Goal: Transaction & Acquisition: Purchase product/service

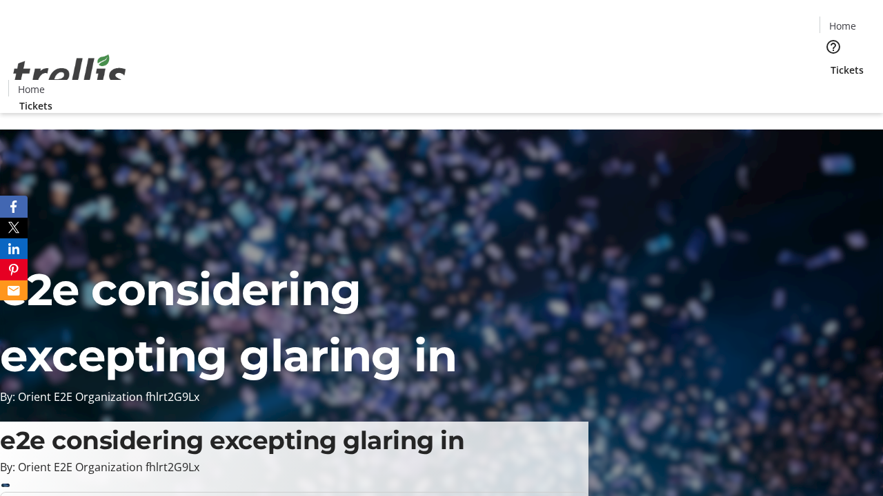
click at [830, 63] on span "Tickets" at bounding box center [846, 70] width 33 height 14
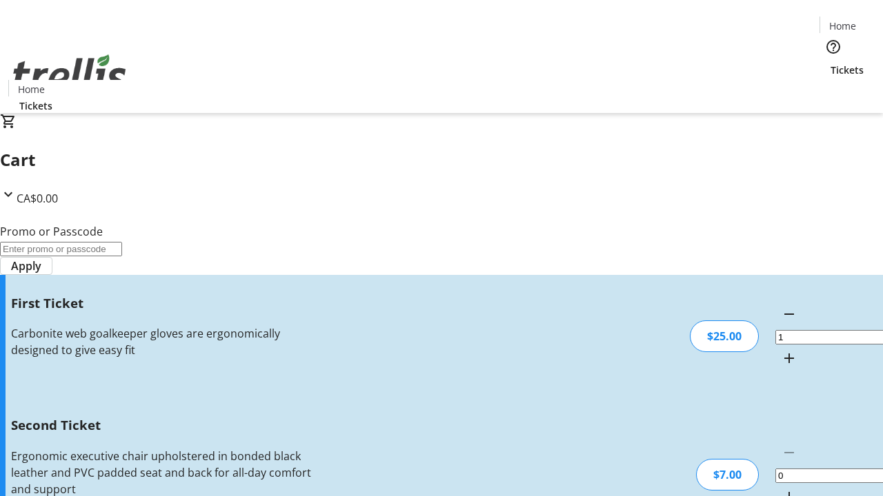
click at [781, 489] on mat-icon "Increment by one" at bounding box center [789, 497] width 17 height 17
type input "2"
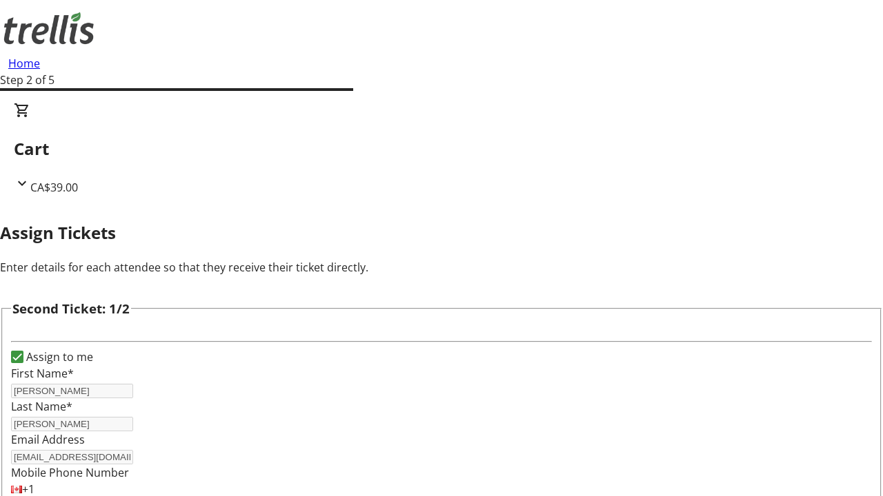
type input "[PERSON_NAME]"
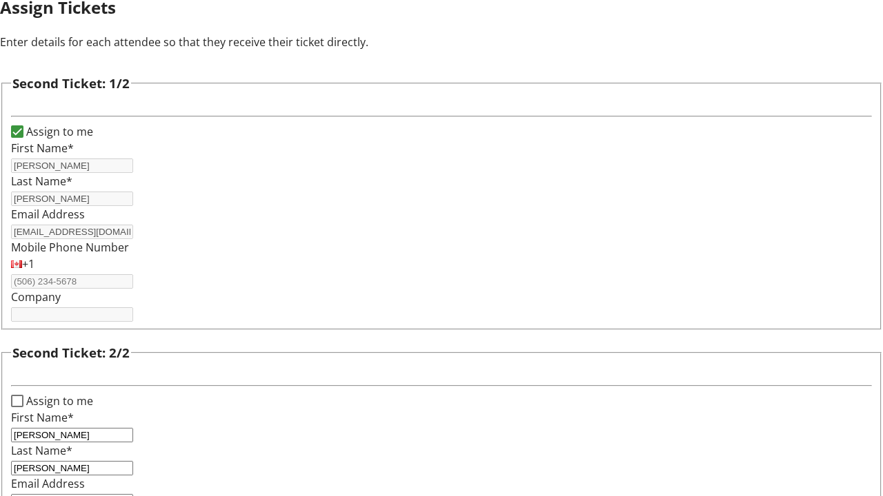
type input "[PERSON_NAME][EMAIL_ADDRESS][DOMAIN_NAME]"
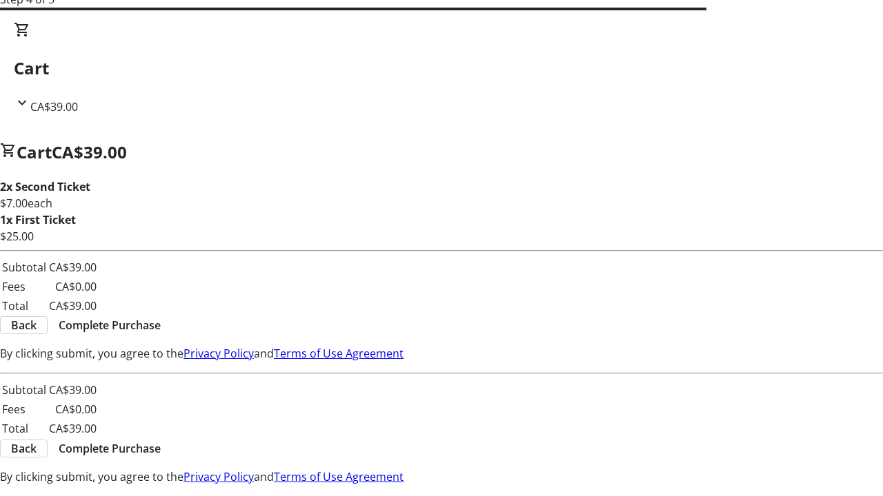
scroll to position [0, 0]
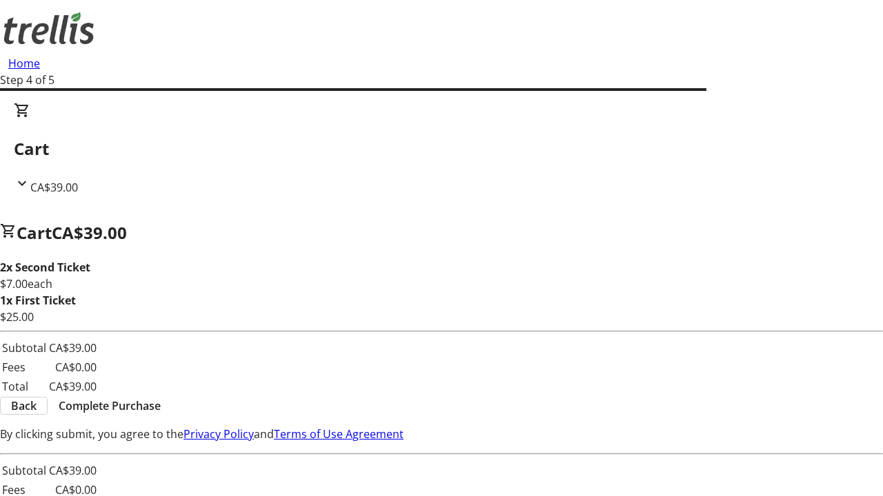
click at [37, 408] on span "Back" at bounding box center [24, 406] width 26 height 17
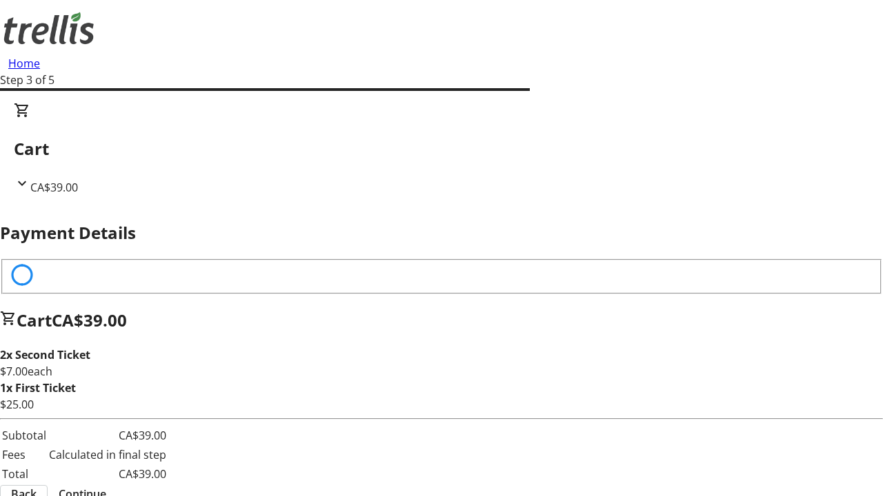
click at [37, 486] on span "Back" at bounding box center [24, 494] width 26 height 17
